Goal: Answer question/provide support

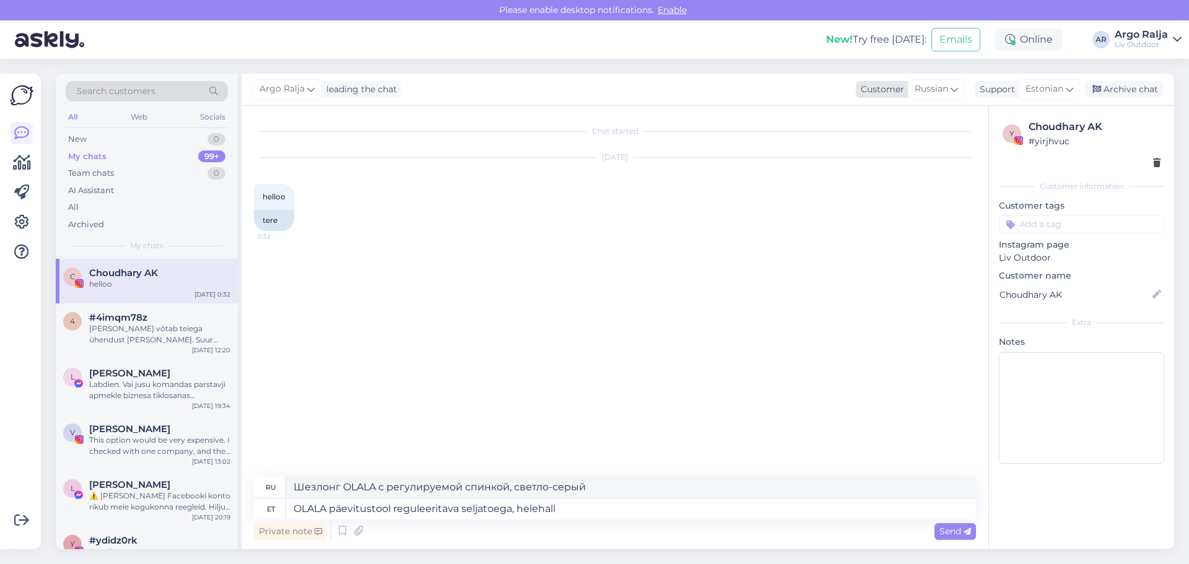
click at [953, 90] on icon at bounding box center [954, 89] width 7 height 14
drag, startPoint x: 899, startPoint y: 120, endPoint x: 845, endPoint y: 117, distance: 53.9
click at [845, 117] on div "ru Belarusian Russian" at bounding box center [910, 141] width 136 height 86
click at [906, 282] on link "English" at bounding box center [910, 283] width 136 height 20
drag, startPoint x: 606, startPoint y: 513, endPoint x: 292, endPoint y: 505, distance: 314.1
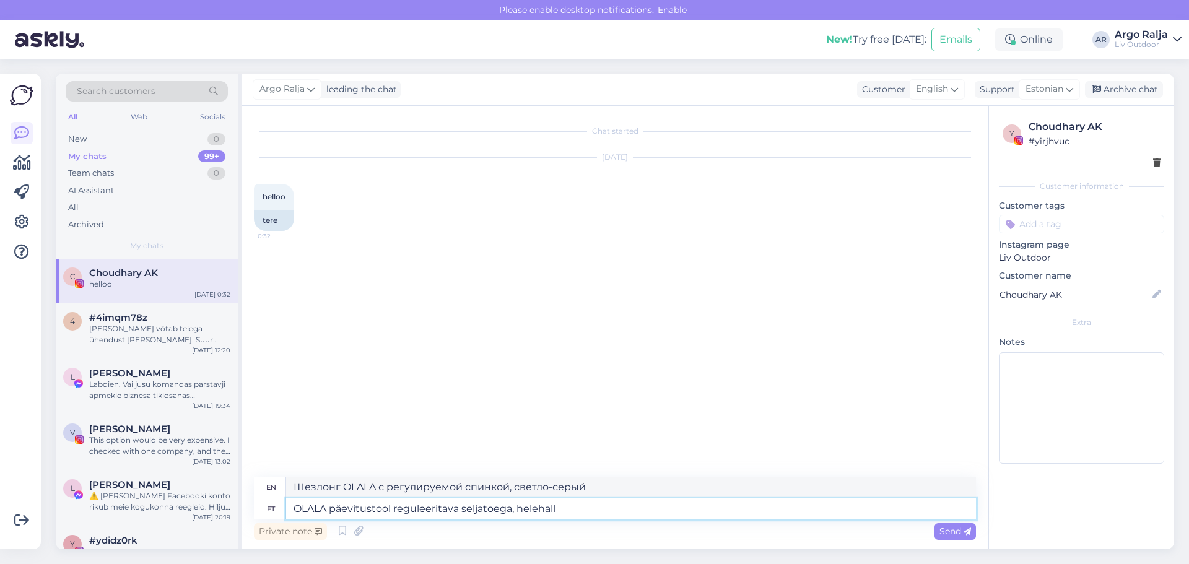
click at [292, 505] on textarea "OLALA päevitustool reguleeritava seljatoega, helehall" at bounding box center [631, 509] width 690 height 21
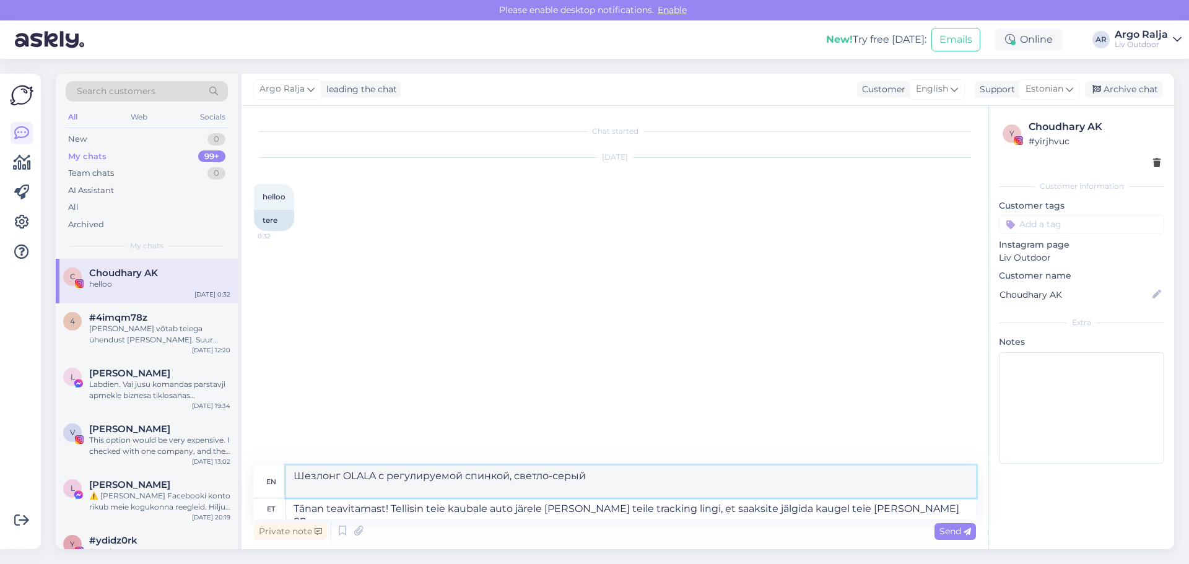
drag, startPoint x: 291, startPoint y: 476, endPoint x: 375, endPoint y: 484, distance: 84.1
click at [427, 489] on textarea "Thank you for letting me know! I have ordered a pickup truck for your goods and…" at bounding box center [631, 482] width 690 height 32
drag, startPoint x: 295, startPoint y: 508, endPoint x: 890, endPoint y: 515, distance: 594.7
click at [890, 515] on textarea "Tänan teavitamast! Tellisin teie kaubale auto järele [PERSON_NAME] teile tracki…" at bounding box center [631, 509] width 690 height 21
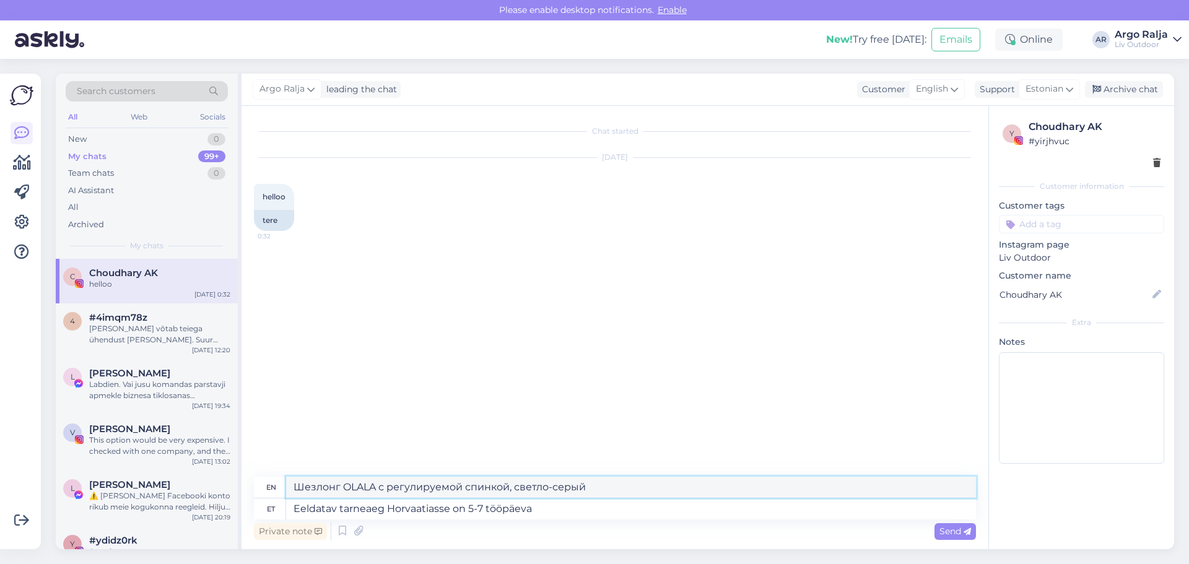
drag, startPoint x: 587, startPoint y: 489, endPoint x: 281, endPoint y: 493, distance: 305.4
click at [281, 493] on div "en Estimated delivery time to [GEOGRAPHIC_DATA] is 5-7 business days." at bounding box center [615, 488] width 722 height 22
drag, startPoint x: 608, startPoint y: 501, endPoint x: 581, endPoint y: 507, distance: 28.1
click at [581, 508] on textarea "Eeldatav tarneaeg Horvaatiasse on 5-7 tööpäeva" at bounding box center [631, 509] width 690 height 21
click at [535, 506] on textarea "Eeldatav tarneaeg Horvaatiasse on 5-7 tööpäeva,helistatakse ette" at bounding box center [631, 509] width 690 height 21
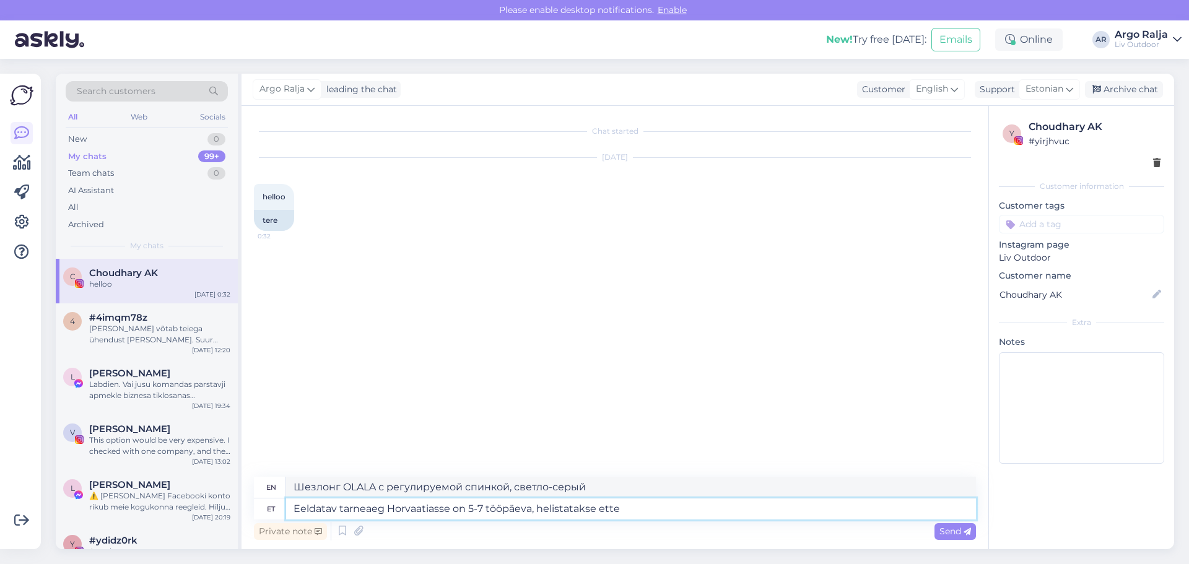
click at [723, 513] on textarea "Eeldatav tarneaeg Horvaatiasse on 5-7 tööpäeva, helistatakse ette" at bounding box center [631, 509] width 690 height 21
click at [533, 509] on textarea "Eeldatav tarneaeg Horvaatiasse on 5-7 tööpäeva, helistatakse ette" at bounding box center [631, 509] width 690 height 21
type textarea "Eeldatav tarneaeg Horvaatiasse on 5-7 tööpäeva, teile helistatakse ette"
click at [570, 487] on textarea "Estimated delivery time to [GEOGRAPHIC_DATA] is 5-7 business days, you will be …" at bounding box center [631, 487] width 690 height 21
drag, startPoint x: 566, startPoint y: 487, endPoint x: 717, endPoint y: 489, distance: 151.1
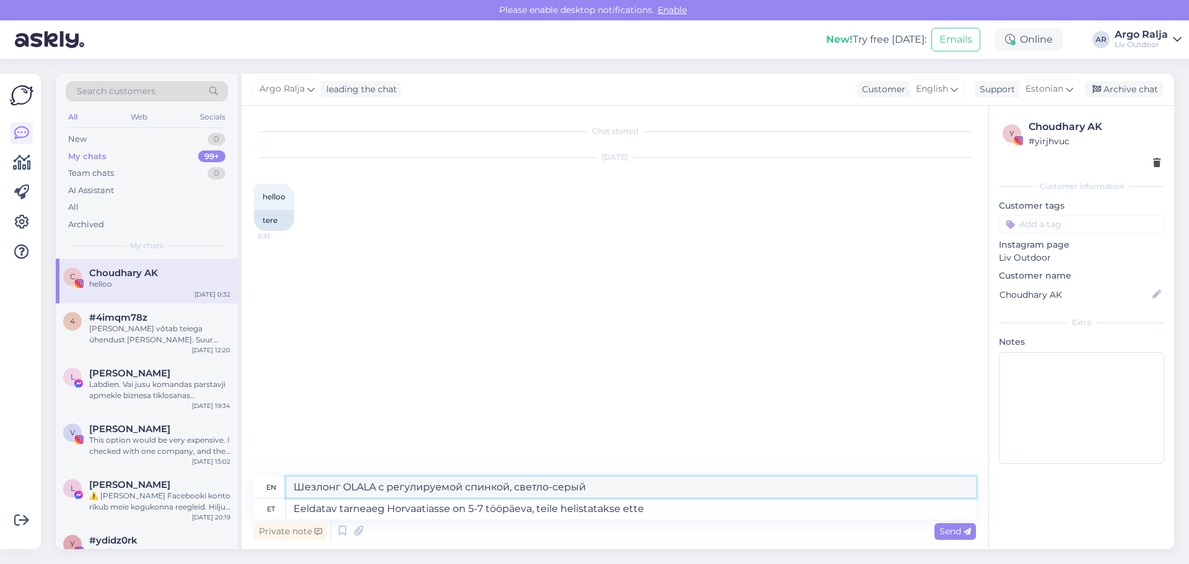
click at [717, 489] on textarea "Estimated delivery time to [GEOGRAPHIC_DATA] is 5-7 business days, you will be …" at bounding box center [631, 487] width 690 height 21
click at [669, 515] on textarea "Eeldatav tarneaeg Horvaatiasse on 5-7 tööpäeva, teile helistatakse ette" at bounding box center [631, 509] width 690 height 21
drag, startPoint x: 587, startPoint y: 488, endPoint x: 720, endPoint y: 493, distance: 132.7
click at [720, 493] on textarea "Estimated delivery time to [GEOGRAPHIC_DATA] is 5-7 business days, you will be …" at bounding box center [631, 487] width 690 height 21
